Goal: Check status: Check status

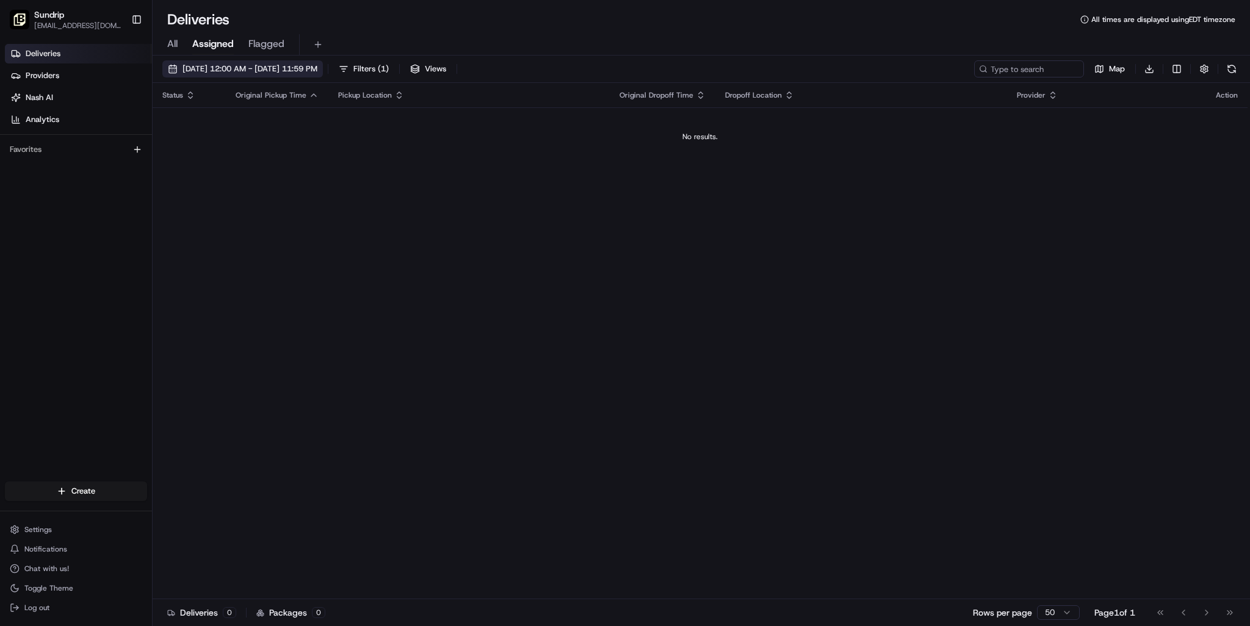
click at [289, 74] on span "[DATE] 12:00 AM - [DATE] 11:59 PM" at bounding box center [249, 68] width 135 height 11
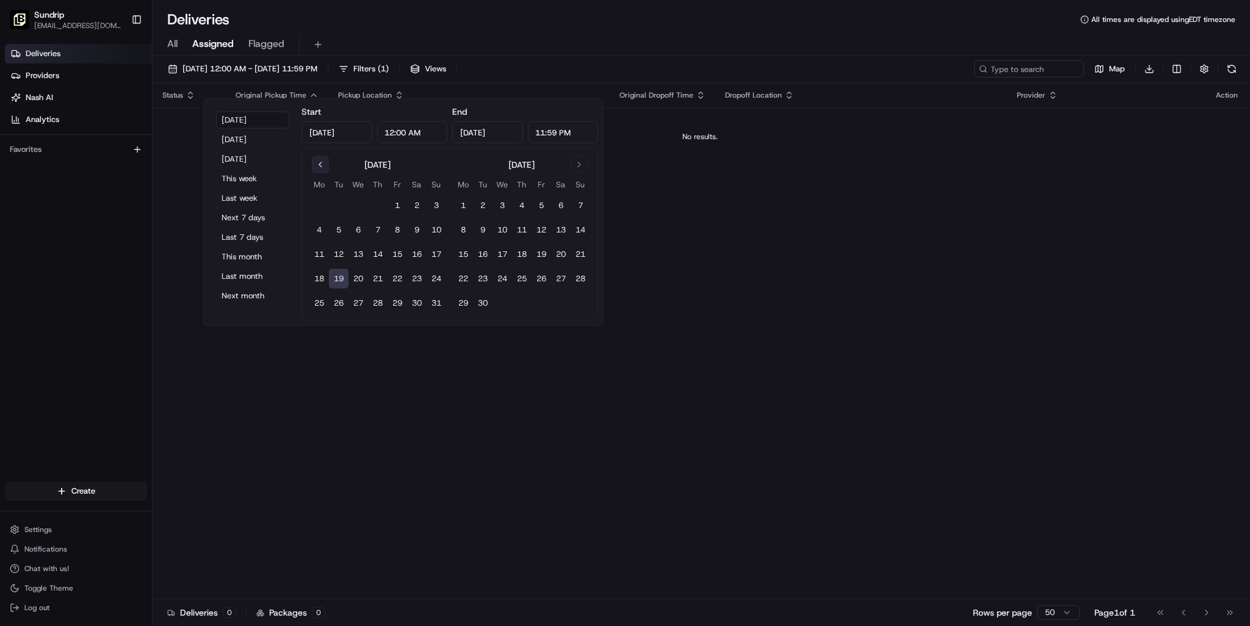
click at [322, 173] on button "Go to previous month" at bounding box center [320, 164] width 17 height 17
click at [325, 173] on button "Go to previous month" at bounding box center [320, 164] width 17 height 17
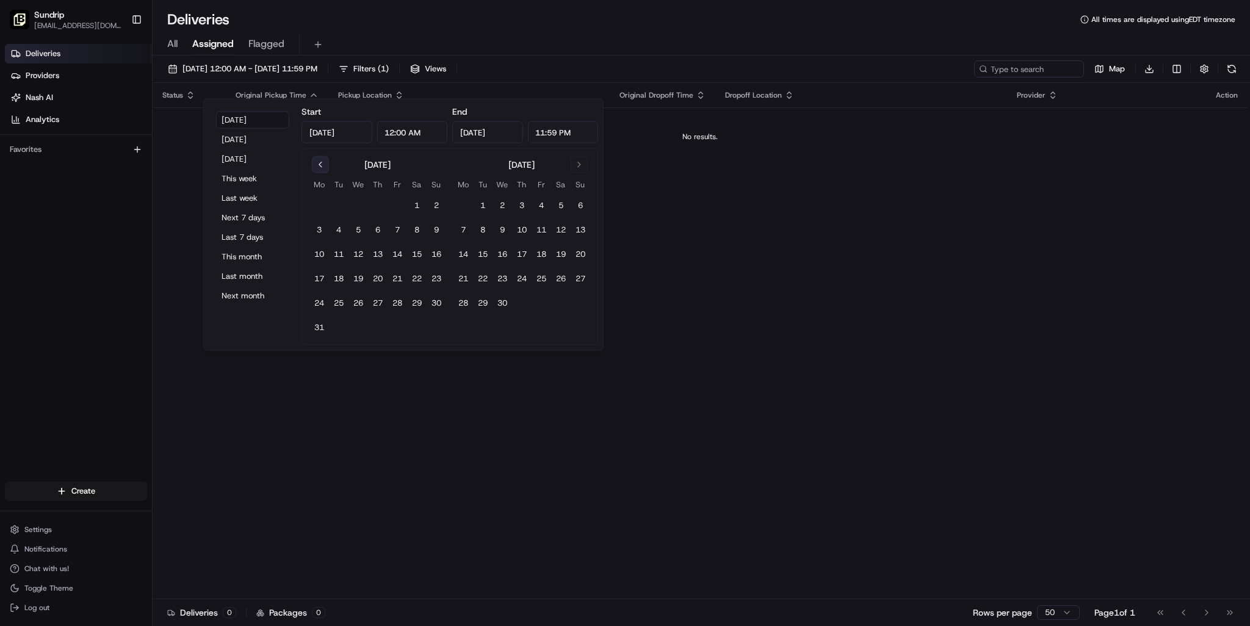
click at [325, 173] on button "Go to previous month" at bounding box center [320, 164] width 17 height 17
click at [324, 173] on button "Go to previous month" at bounding box center [320, 164] width 17 height 17
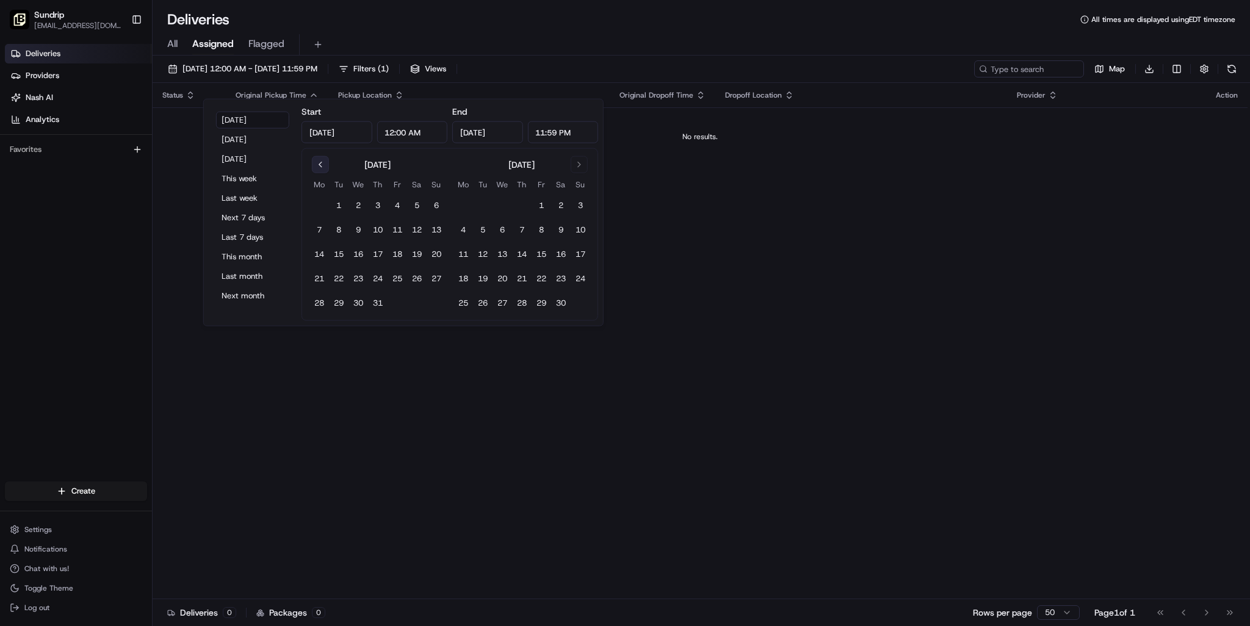
click at [325, 173] on button "Go to previous month" at bounding box center [320, 164] width 17 height 17
click at [326, 173] on button "Go to previous month" at bounding box center [320, 164] width 17 height 17
click at [327, 173] on button "Go to previous month" at bounding box center [320, 164] width 17 height 17
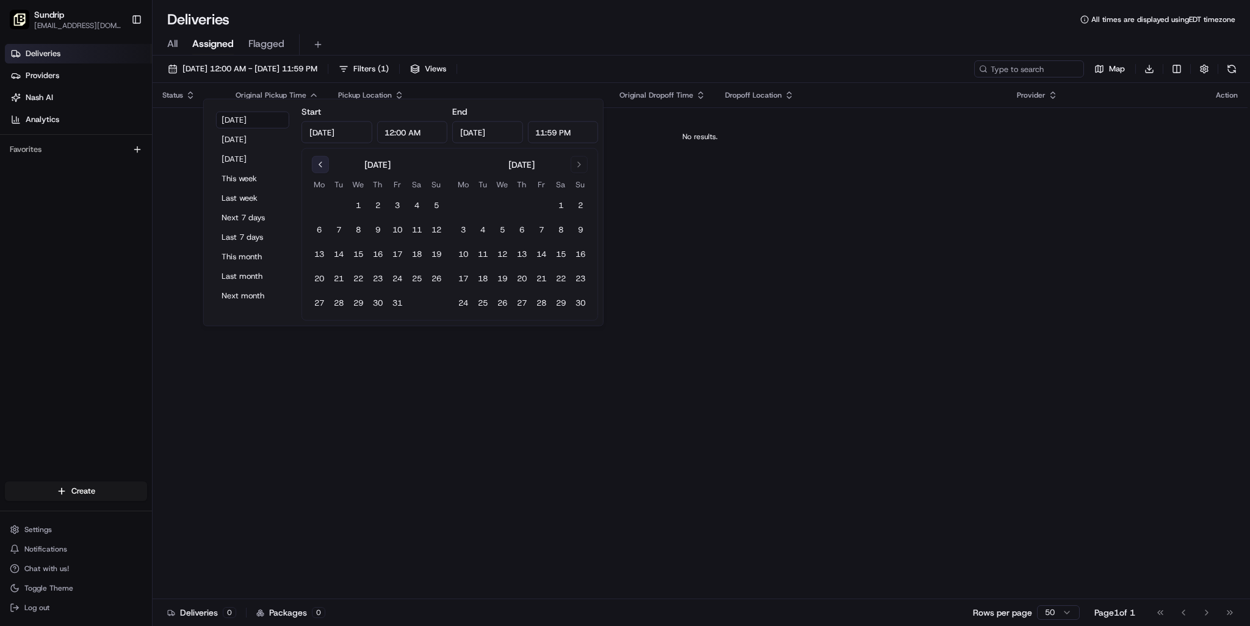
click at [327, 173] on button "Go to previous month" at bounding box center [320, 164] width 17 height 17
click at [328, 173] on button "Go to previous month" at bounding box center [320, 164] width 17 height 17
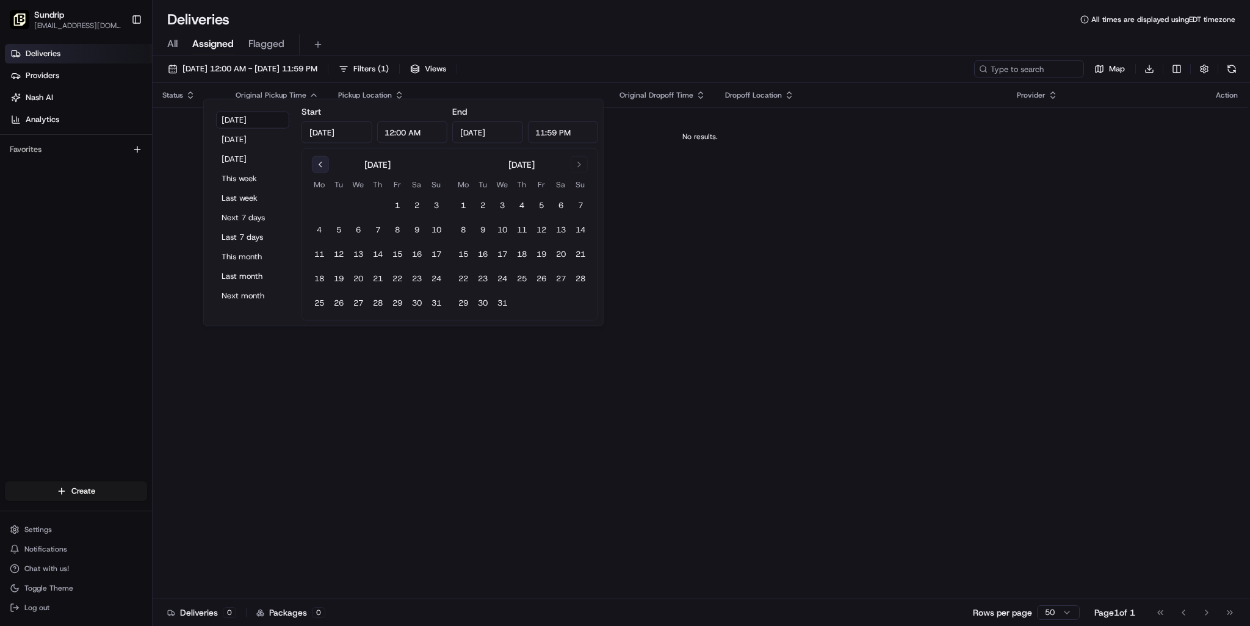
click at [328, 173] on button "Go to previous month" at bounding box center [320, 164] width 17 height 17
click at [329, 173] on button "Go to previous month" at bounding box center [320, 164] width 17 height 17
click at [348, 215] on button "1" at bounding box center [339, 206] width 20 height 20
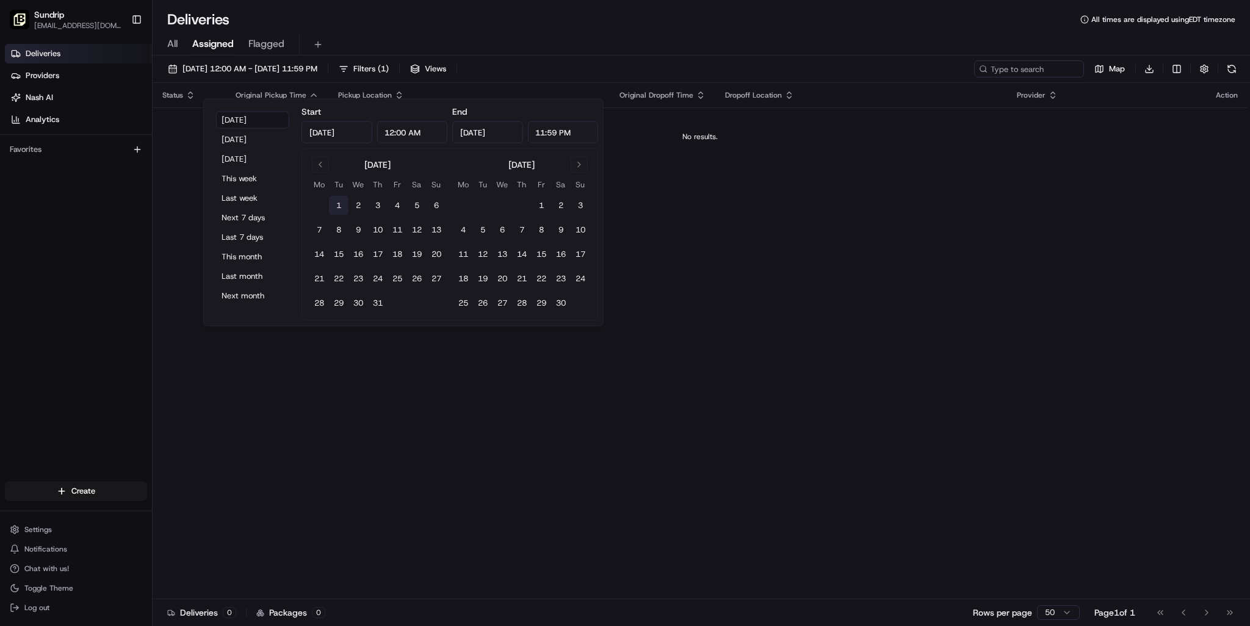
type input "[DATE]"
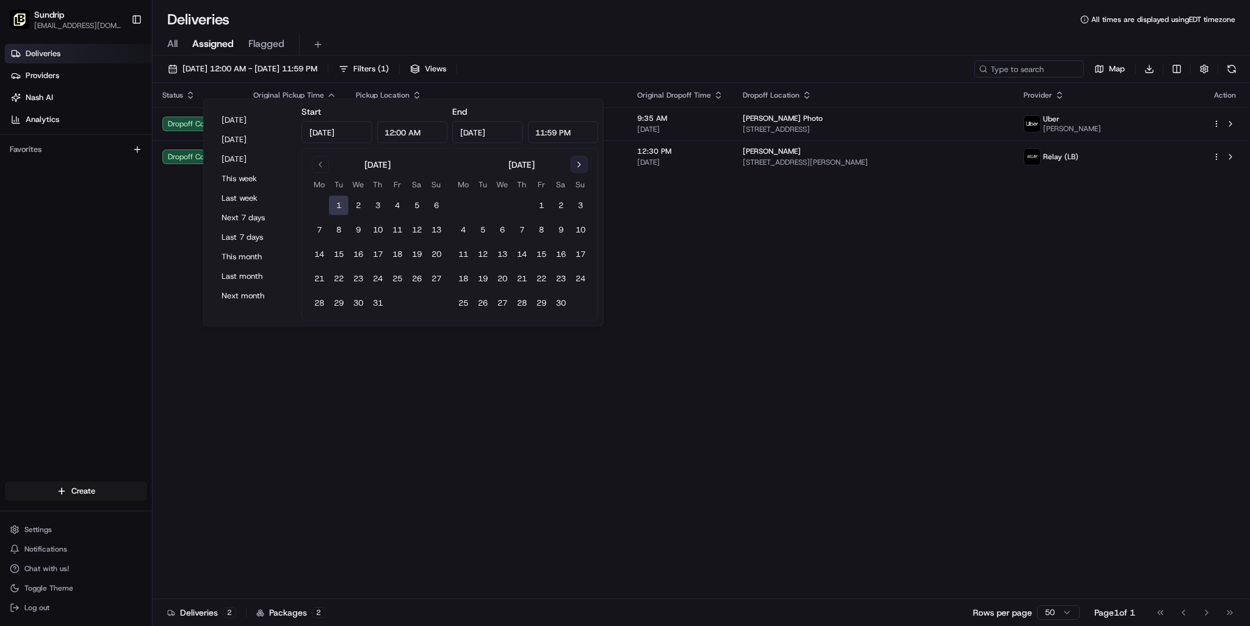
click at [588, 173] on button "Go to next month" at bounding box center [579, 164] width 17 height 17
click at [551, 215] on button "1" at bounding box center [542, 206] width 20 height 20
type input "[DATE]"
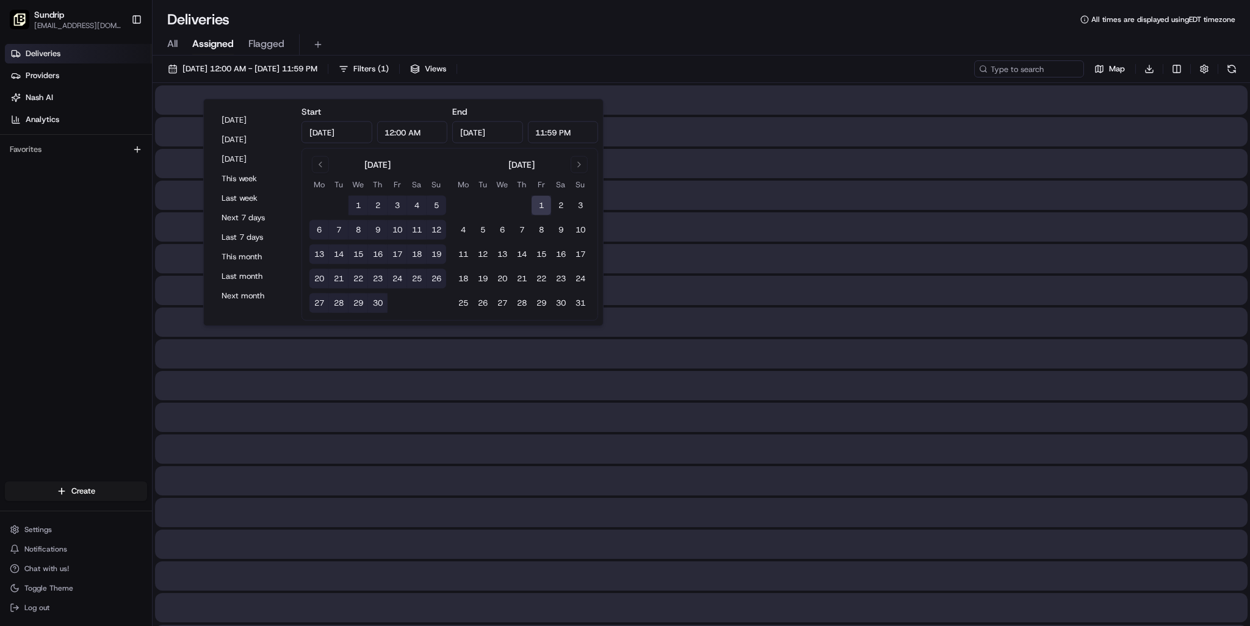
click at [782, 56] on div "All Assigned Flagged" at bounding box center [701, 44] width 1097 height 21
